Goal: Obtain resource: Download file/media

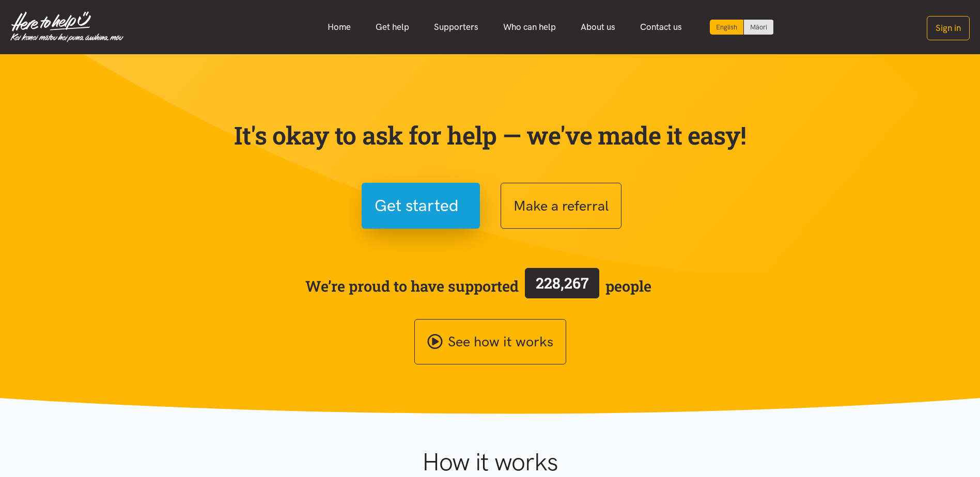
click at [521, 28] on link "Who can help" at bounding box center [530, 27] width 78 height 22
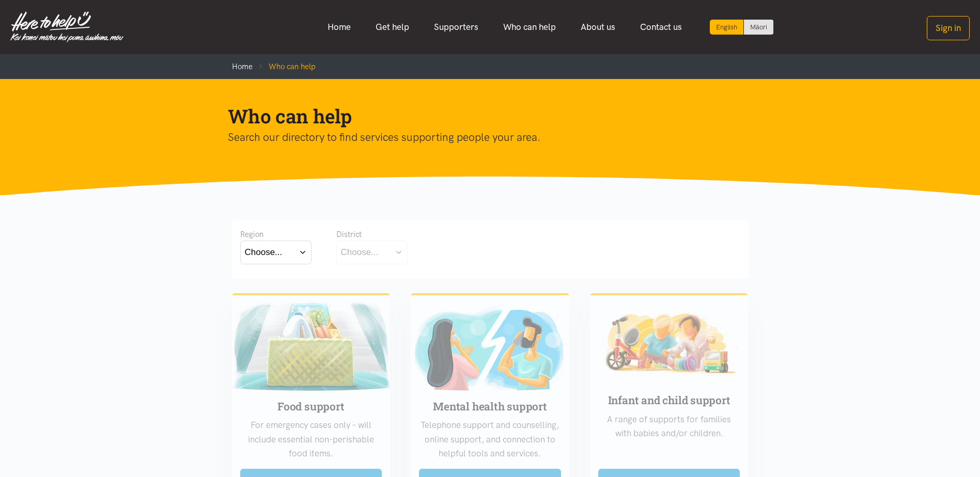
click at [386, 252] on button "Choose..." at bounding box center [371, 252] width 71 height 23
click at [398, 253] on button "Choose..." at bounding box center [371, 252] width 71 height 23
click at [298, 252] on button "Choose..." at bounding box center [275, 252] width 71 height 23
click at [284, 282] on label "Bay of Plenty" at bounding box center [273, 282] width 57 height 13
click at [0, 0] on input "Bay of Plenty" at bounding box center [0, 0] width 0 height 0
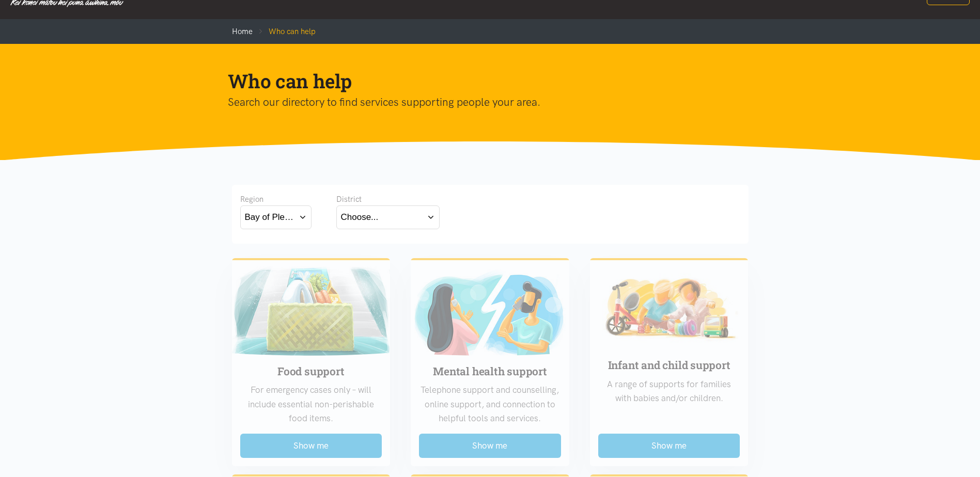
scroll to position [52, 0]
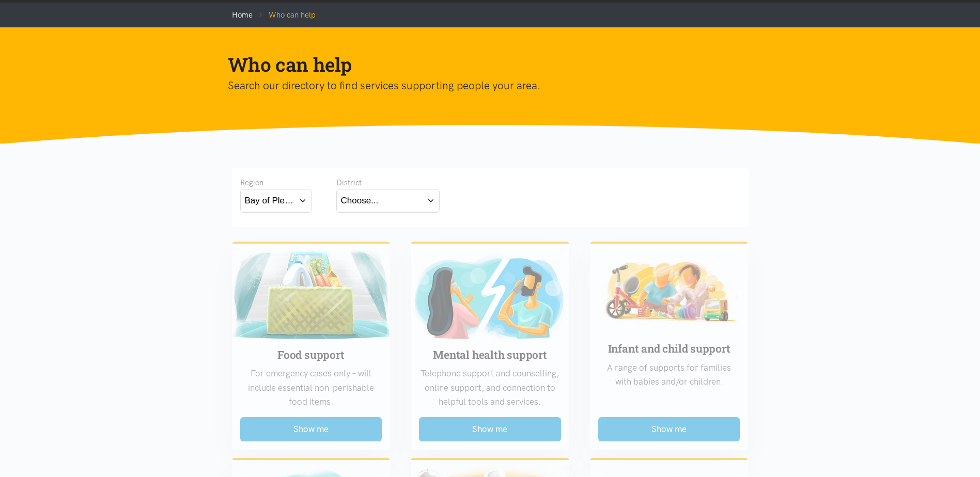
click at [406, 206] on button "Choose..." at bounding box center [387, 200] width 103 height 23
click at [395, 230] on label "Eastern Bay of Plenty" at bounding box center [385, 230] width 89 height 13
click at [0, 0] on input "Eastern Bay of Plenty" at bounding box center [0, 0] width 0 height 0
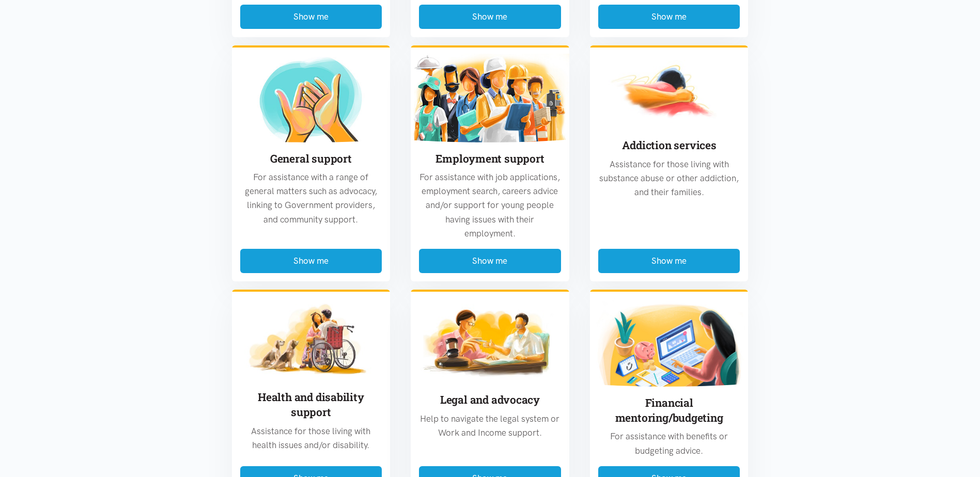
scroll to position [465, 0]
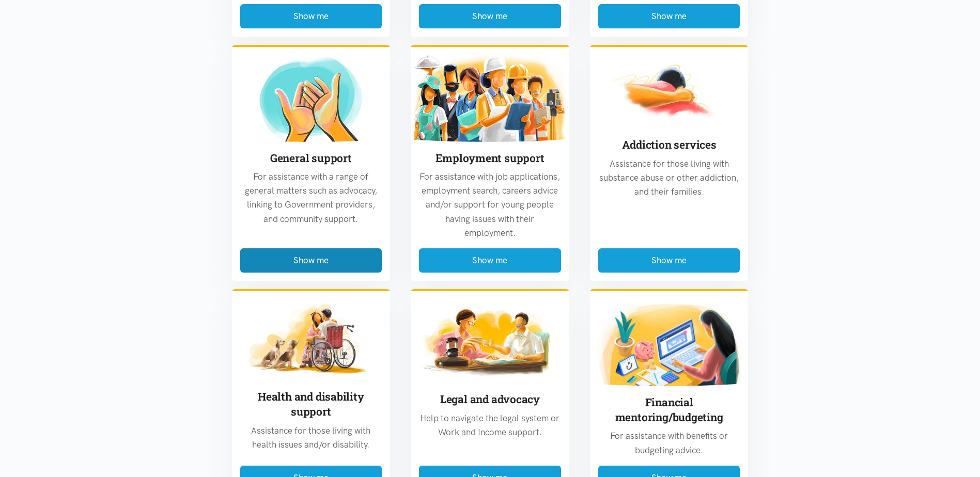
click at [321, 257] on button "Show me" at bounding box center [311, 261] width 142 height 24
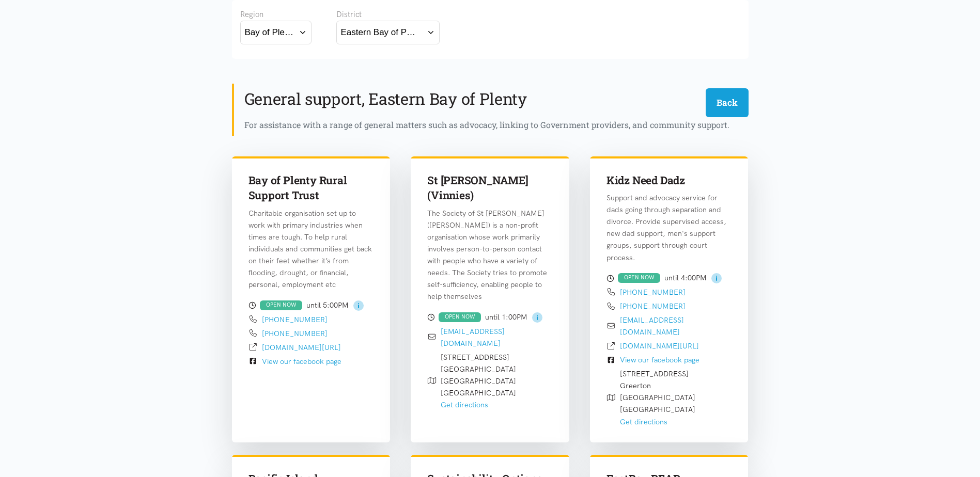
scroll to position [45, 0]
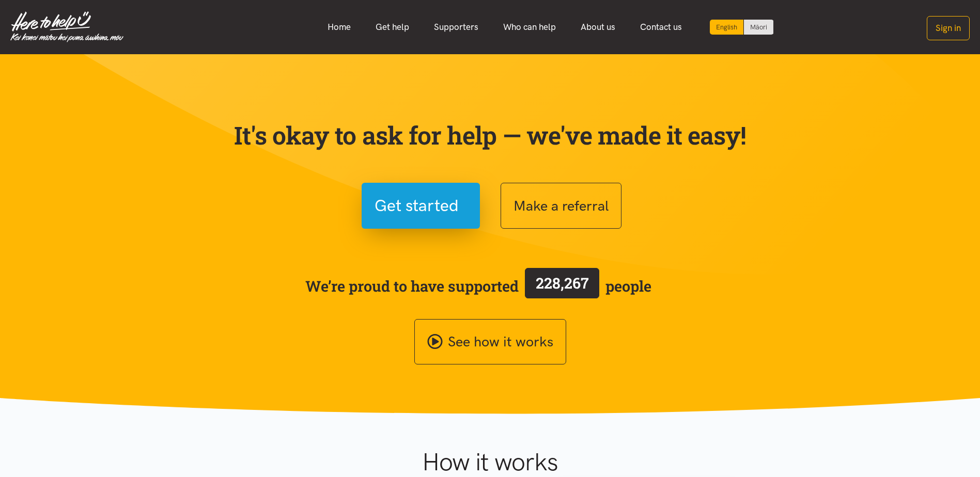
drag, startPoint x: 457, startPoint y: 29, endPoint x: 494, endPoint y: 35, distance: 38.1
click at [457, 29] on link "Supporters" at bounding box center [456, 27] width 69 height 22
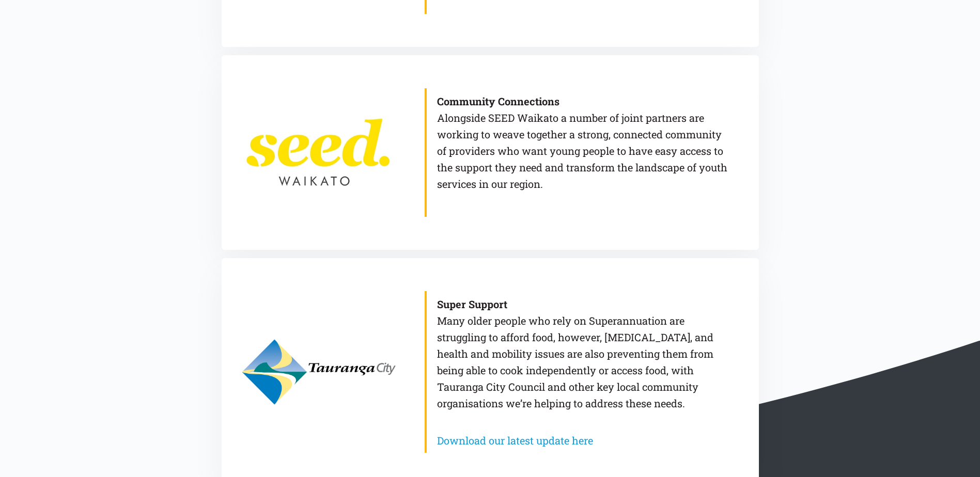
scroll to position [930, 0]
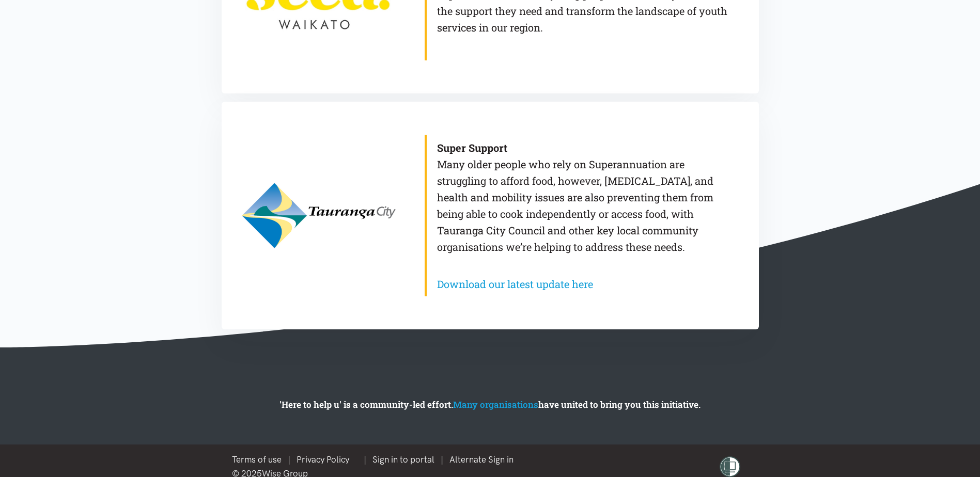
click at [570, 283] on link "Download our latest update here" at bounding box center [515, 283] width 156 height 13
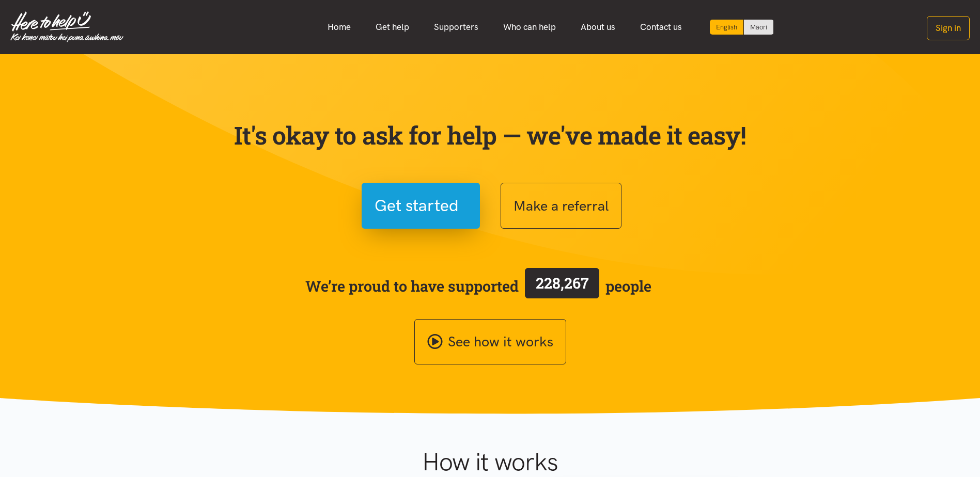
click at [455, 27] on link "Supporters" at bounding box center [456, 27] width 69 height 22
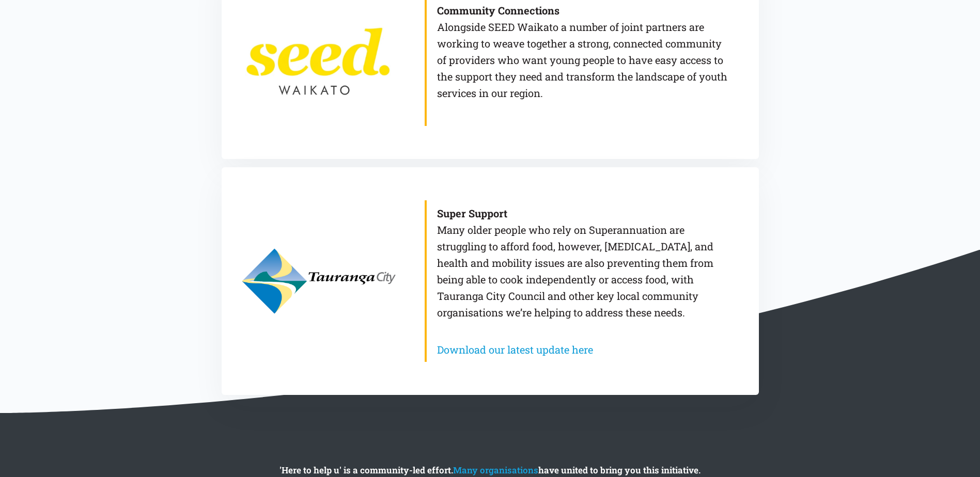
scroll to position [942, 0]
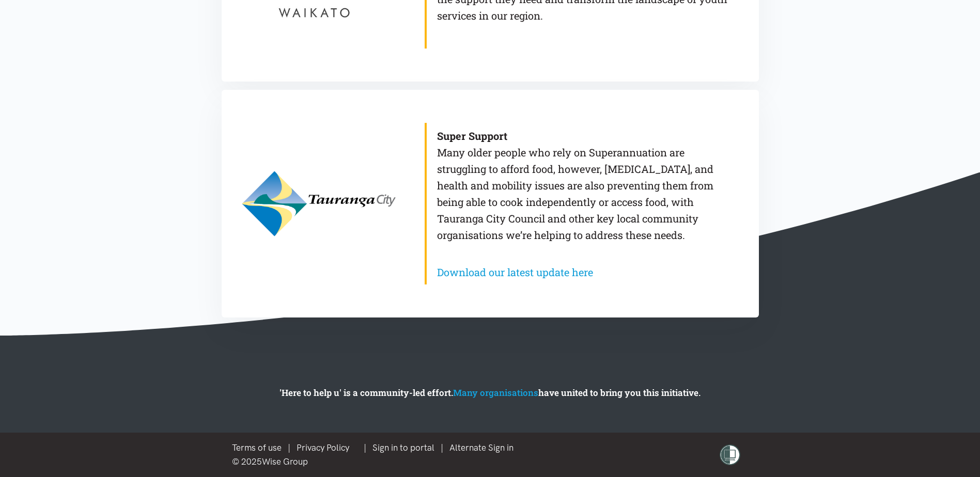
click at [519, 275] on link "Download our latest update here" at bounding box center [515, 272] width 156 height 13
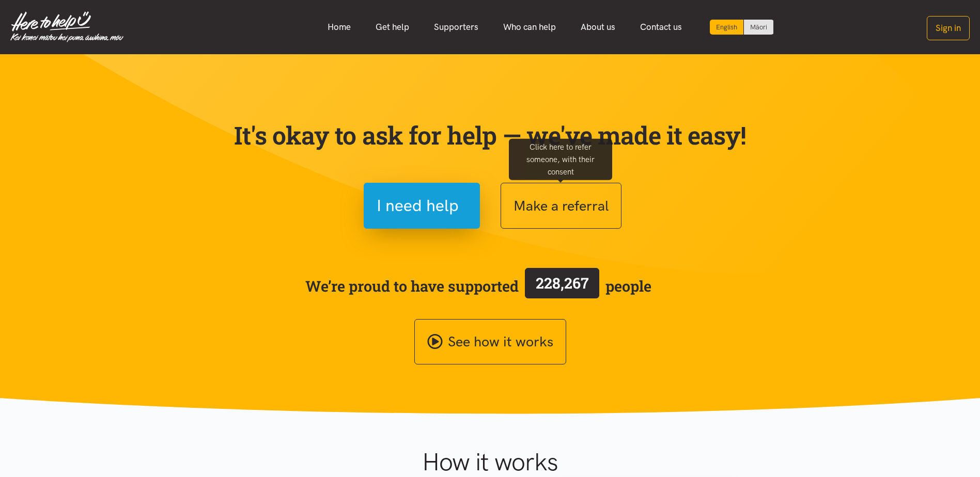
click at [576, 205] on button "Make a referral" at bounding box center [561, 206] width 121 height 46
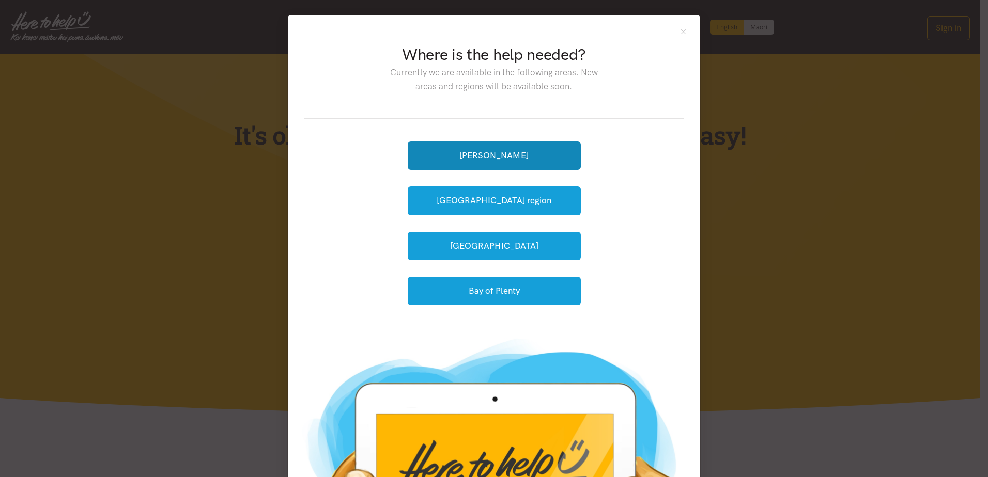
drag, startPoint x: 489, startPoint y: 159, endPoint x: 760, endPoint y: 161, distance: 271.3
click at [489, 159] on button "[PERSON_NAME]" at bounding box center [494, 156] width 173 height 28
